Goal: Information Seeking & Learning: Learn about a topic

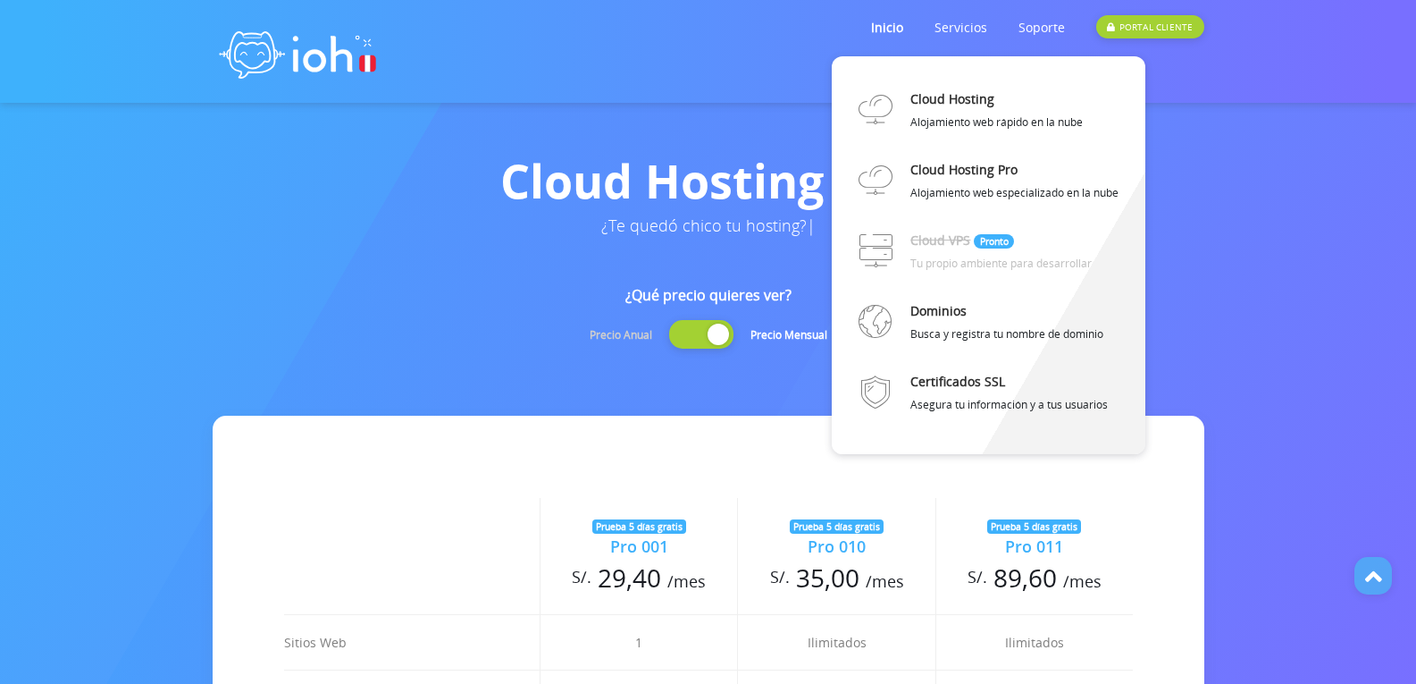
scroll to position [534, 0]
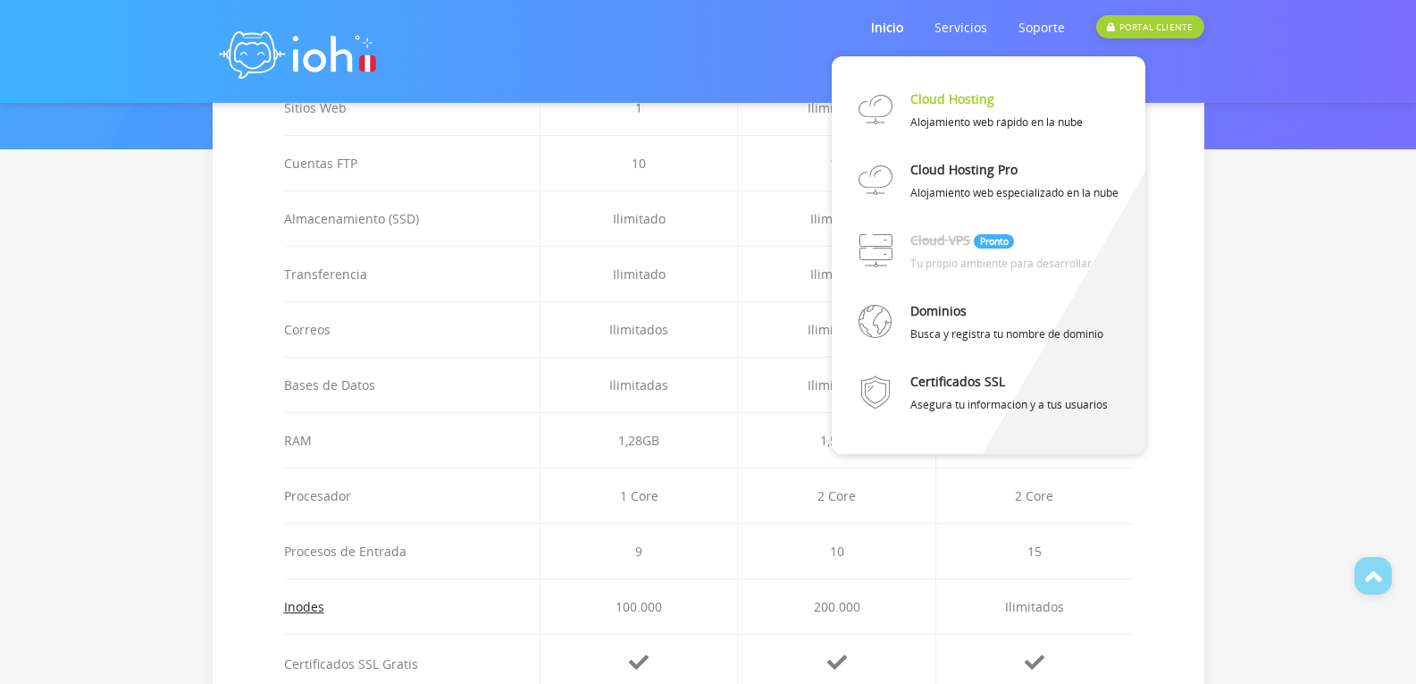
drag, startPoint x: 973, startPoint y: 88, endPoint x: 975, endPoint y: 97, distance: 9.1
click at [975, 97] on link "Cloud Hosting" at bounding box center [953, 98] width 84 height 31
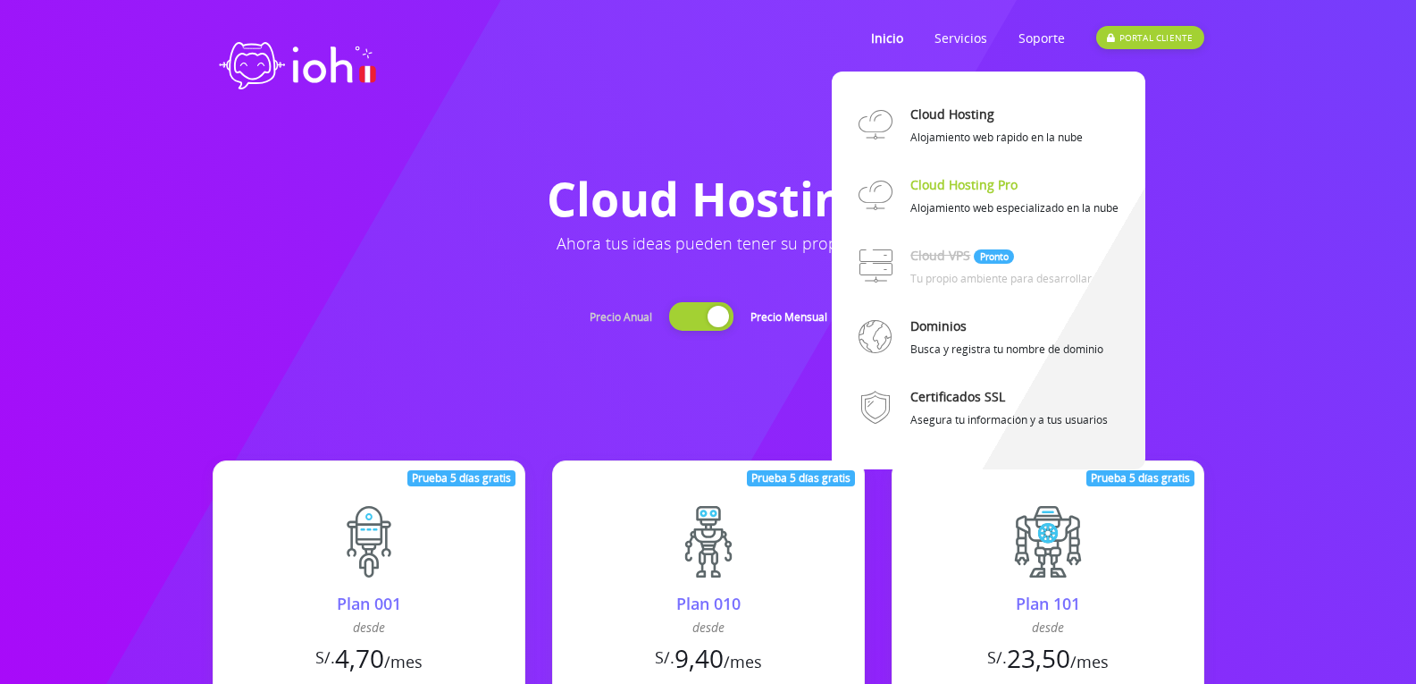
click at [957, 185] on link "Cloud Hosting Pro" at bounding box center [964, 184] width 107 height 31
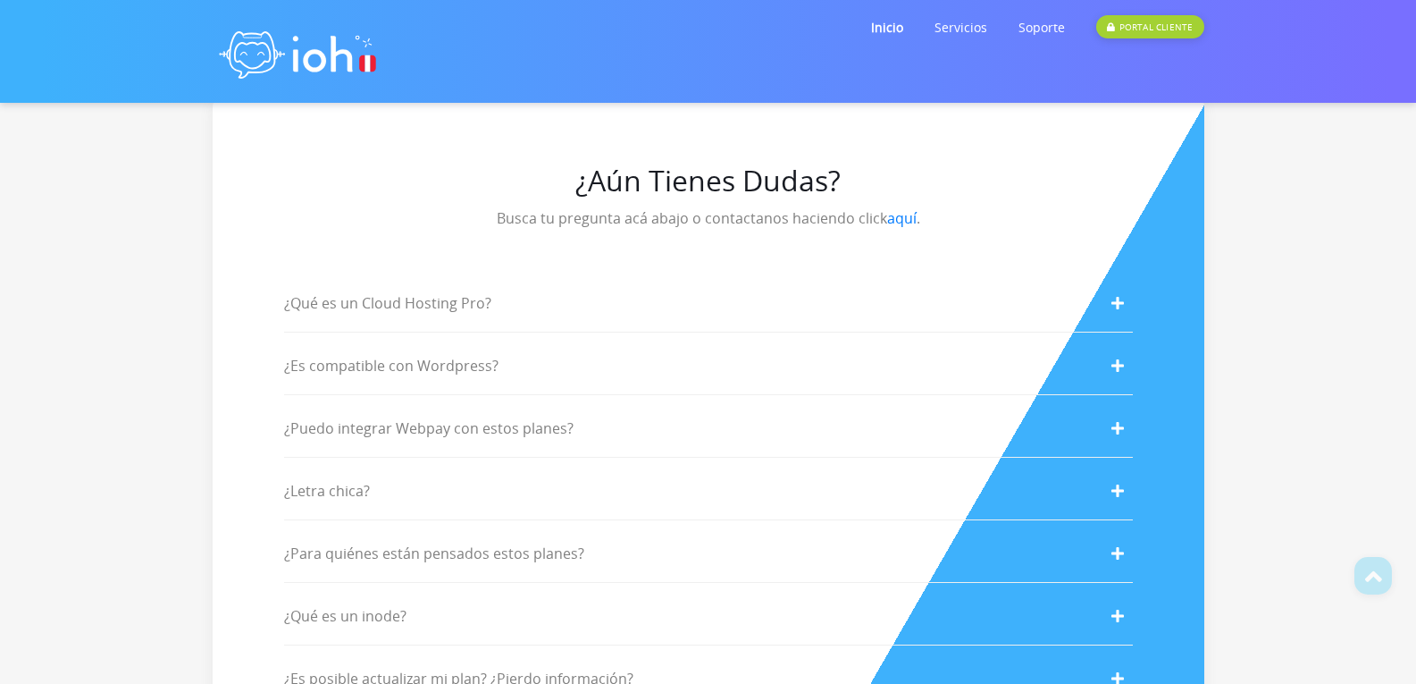
scroll to position [3575, 0]
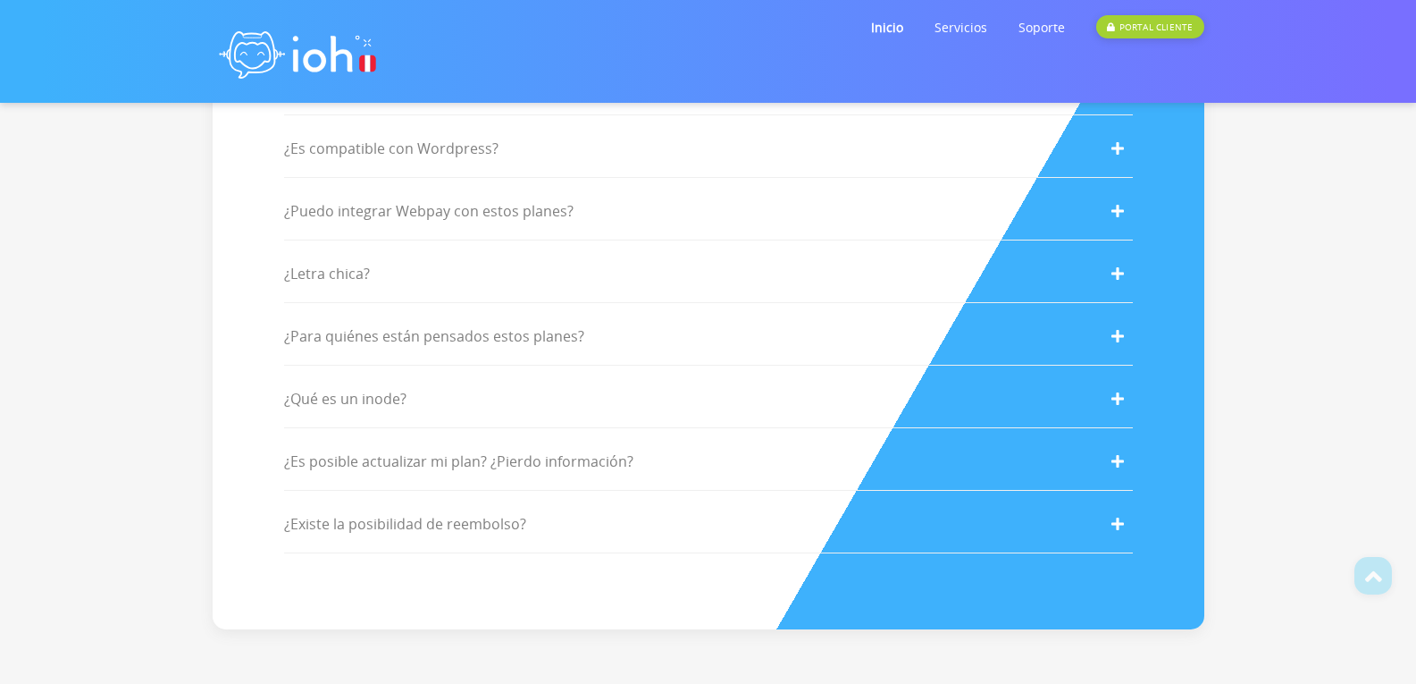
click at [567, 289] on div "¿Letra chica?" at bounding box center [708, 274] width 849 height 58
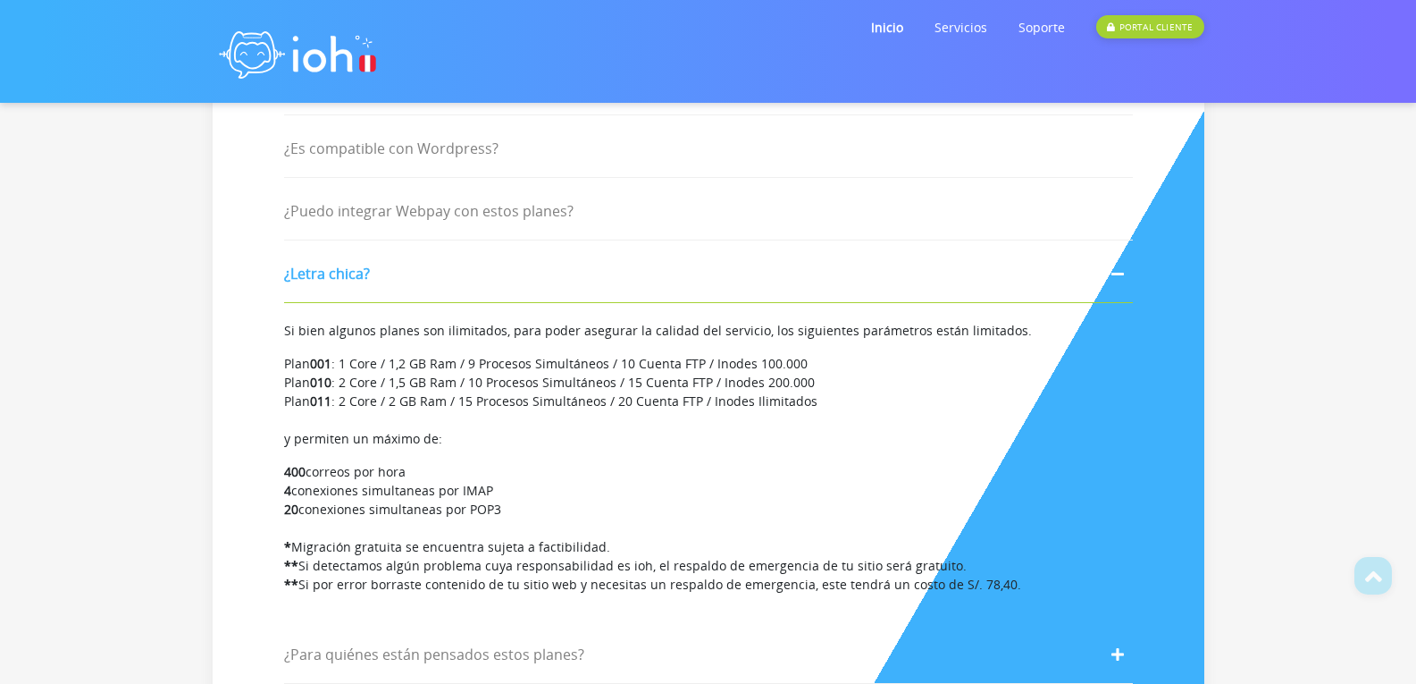
scroll to position [3664, 0]
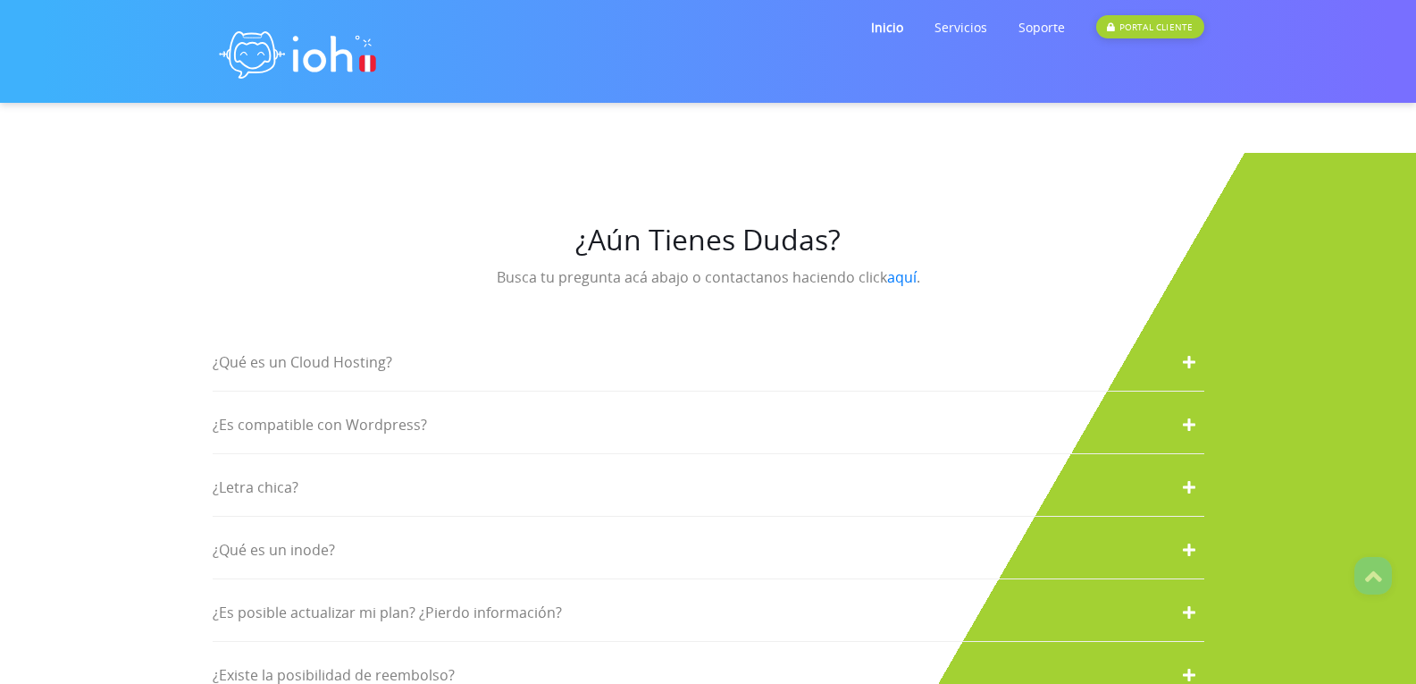
scroll to position [2949, 0]
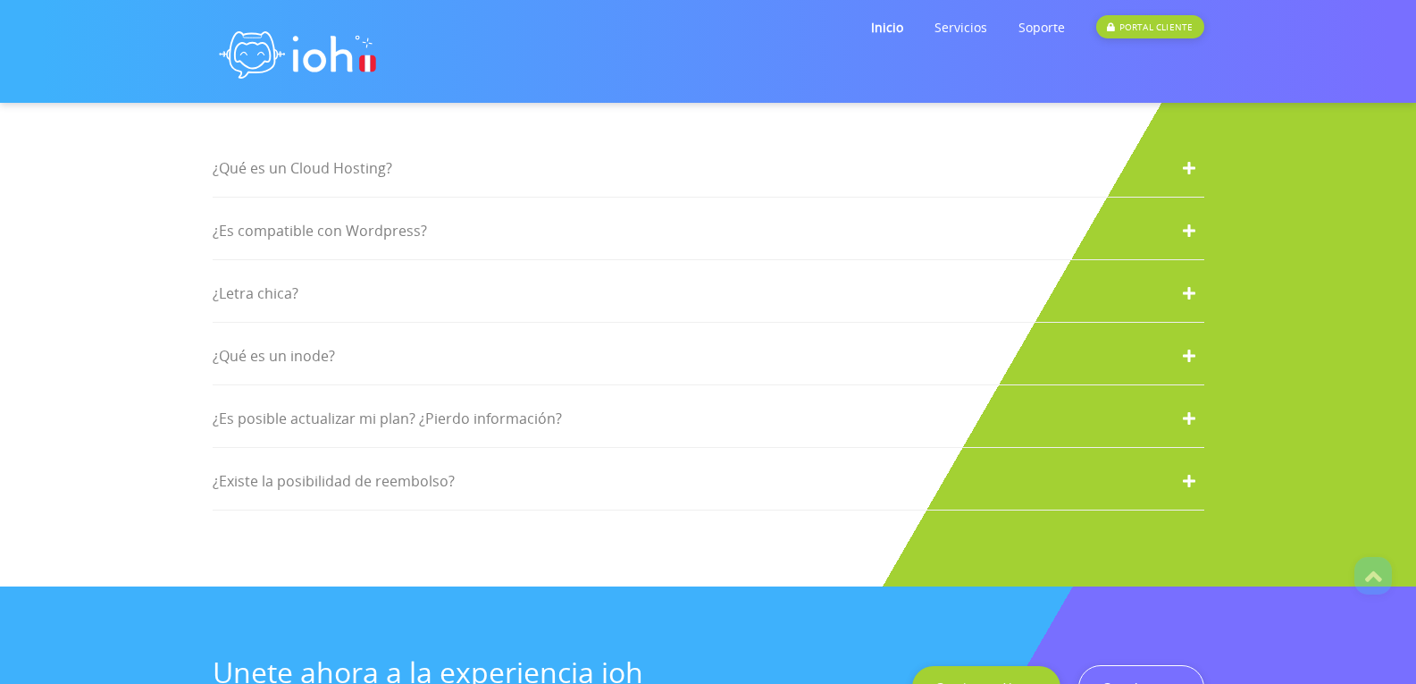
click at [396, 282] on div "¿Letra chica?" at bounding box center [709, 293] width 992 height 58
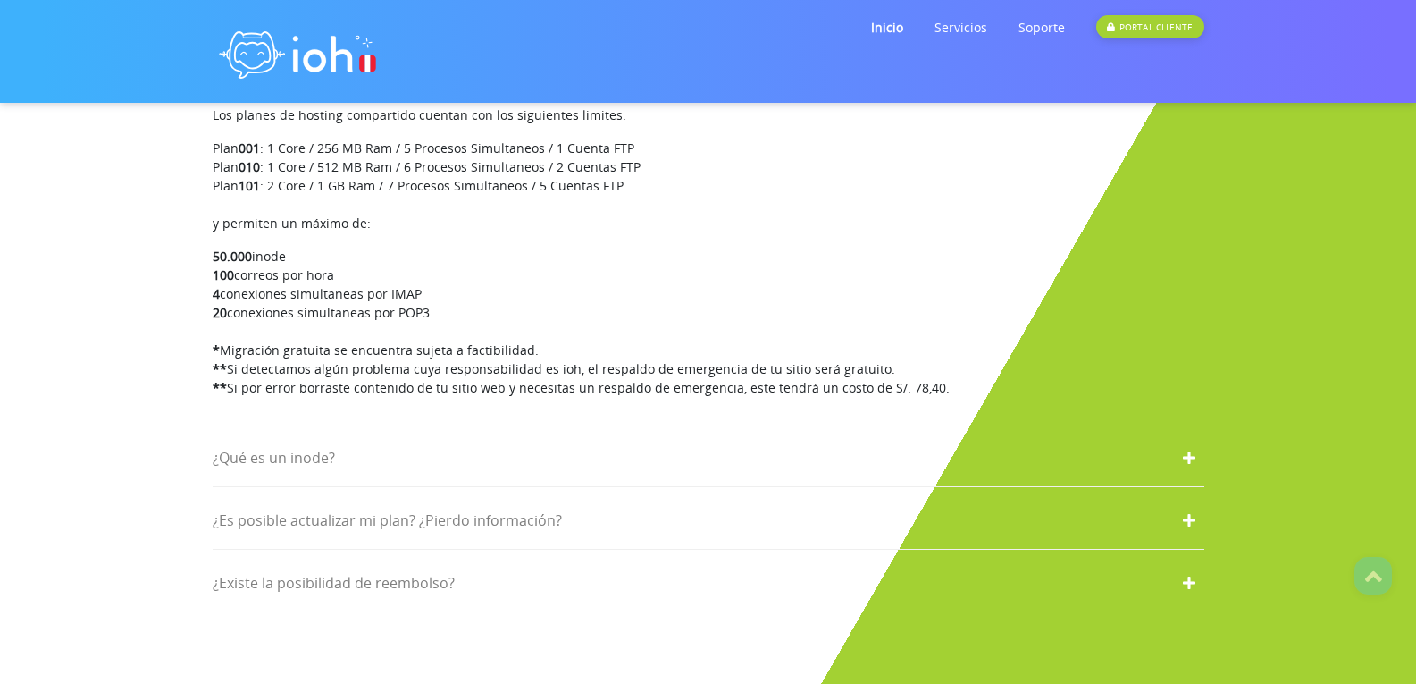
scroll to position [3127, 0]
